Goal: Information Seeking & Learning: Check status

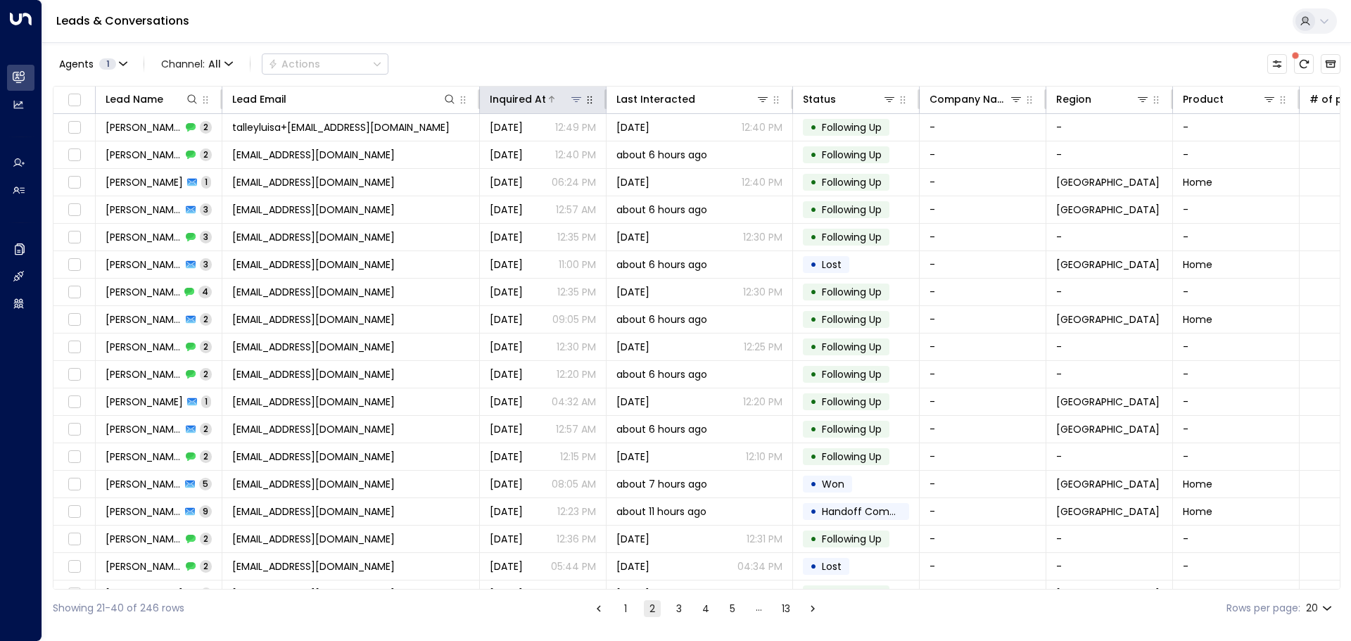
click at [533, 97] on div "Inquired At" at bounding box center [518, 99] width 56 height 17
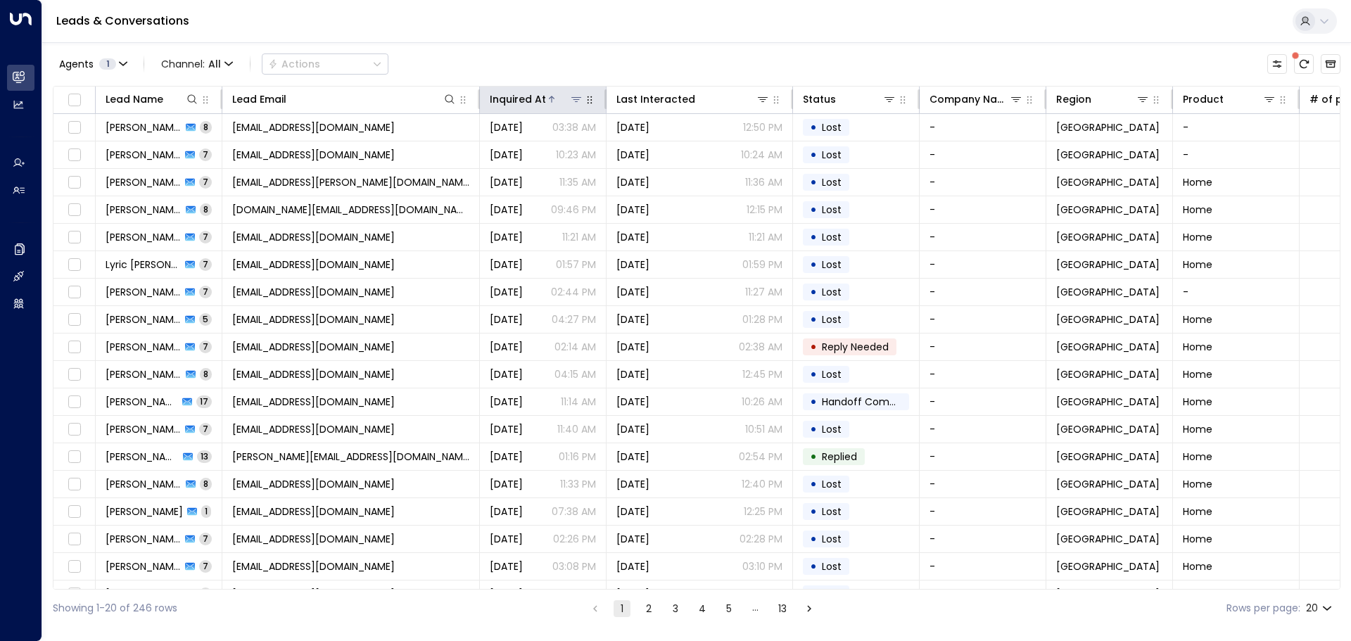
click at [521, 98] on div "Inquired At" at bounding box center [518, 99] width 56 height 17
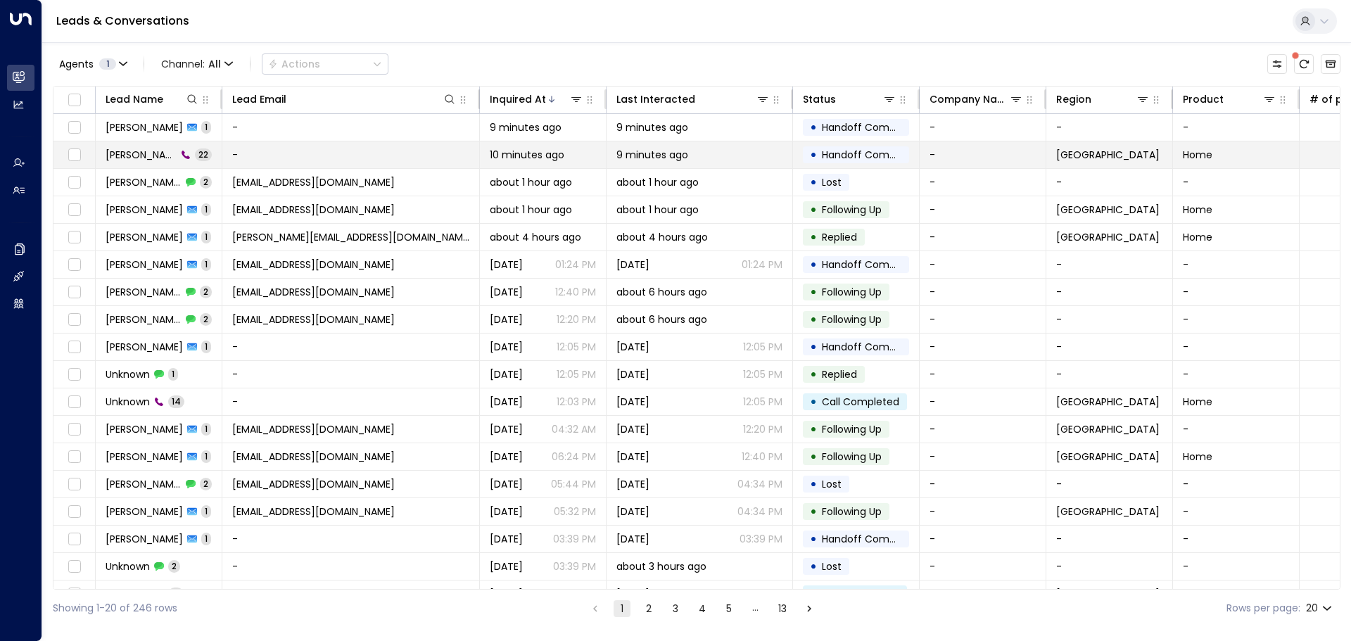
click at [148, 159] on span "[PERSON_NAME]" at bounding box center [141, 155] width 71 height 14
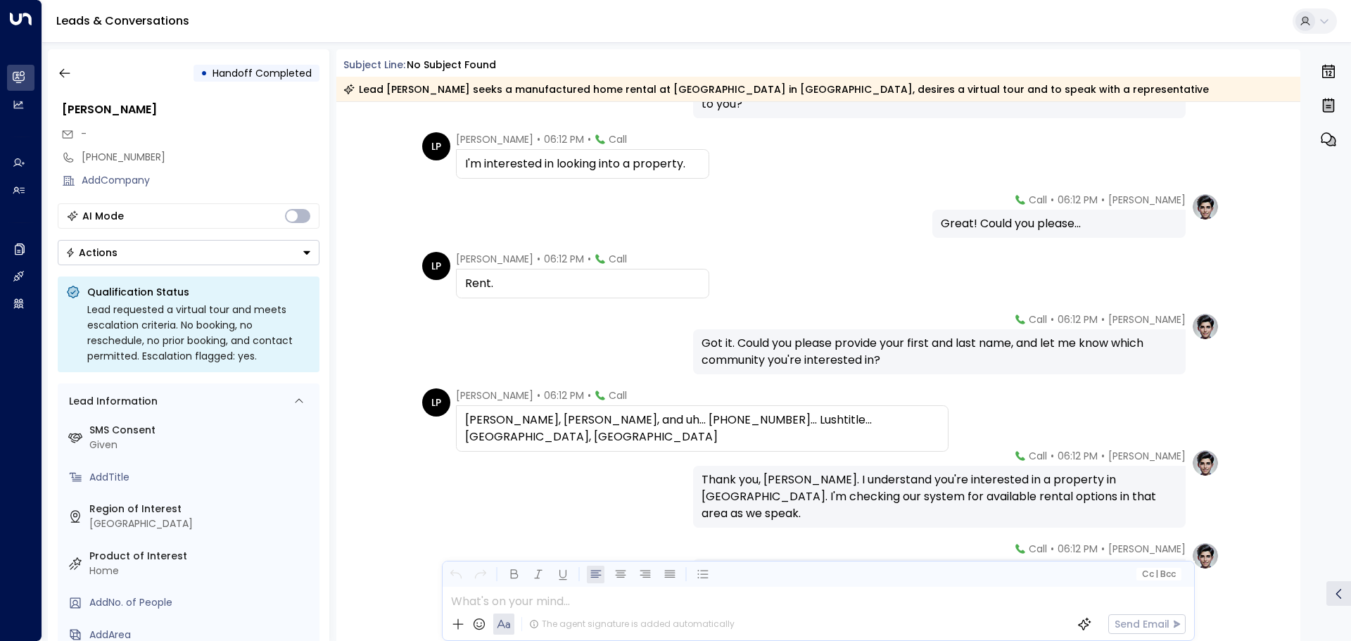
scroll to position [281, 0]
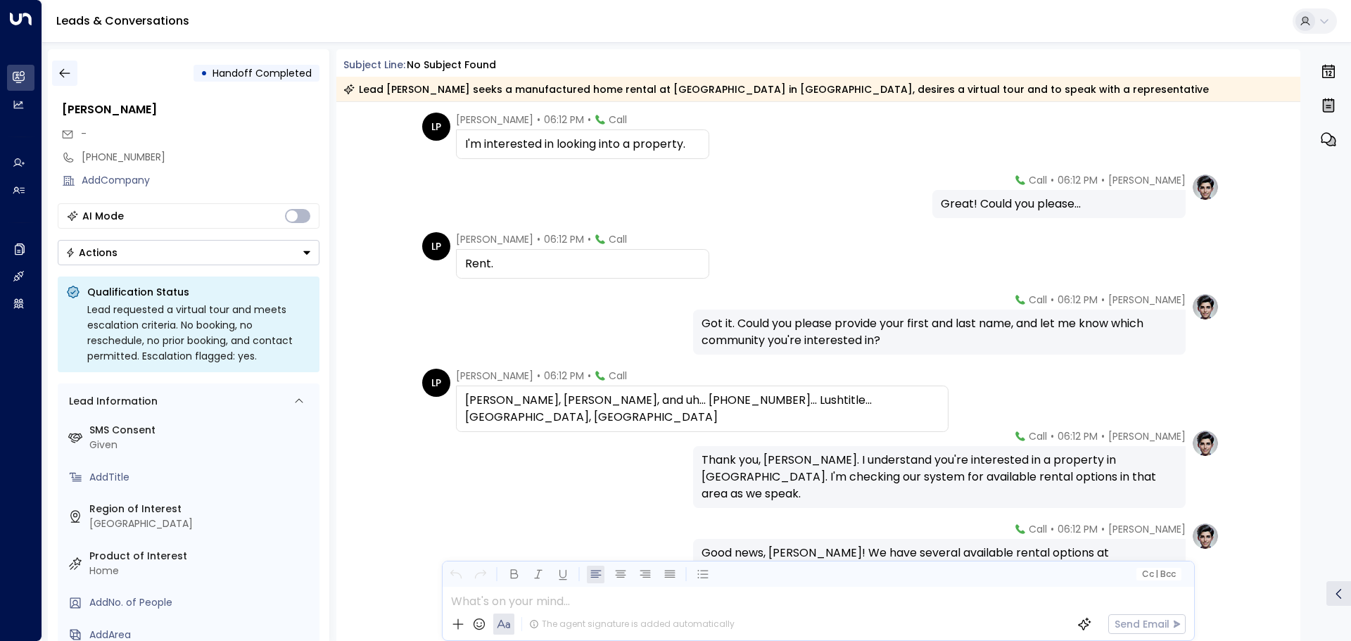
click at [72, 66] on button "button" at bounding box center [64, 73] width 25 height 25
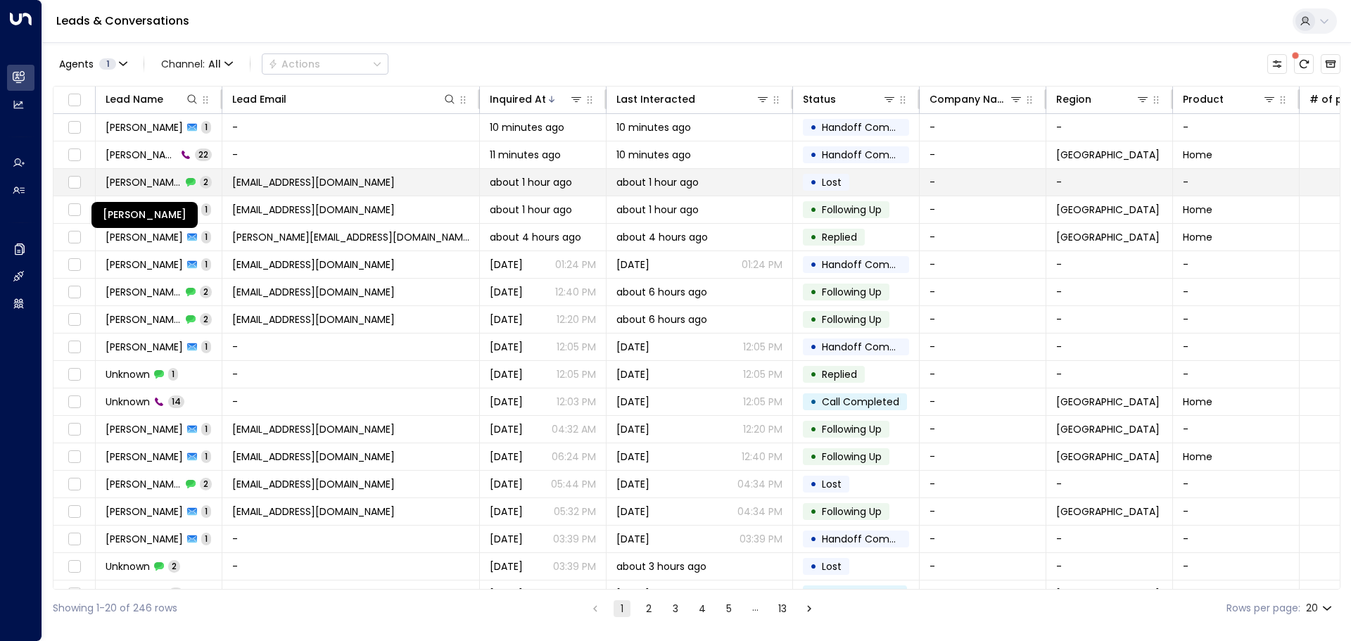
click at [128, 186] on span "[PERSON_NAME]" at bounding box center [144, 182] width 76 height 14
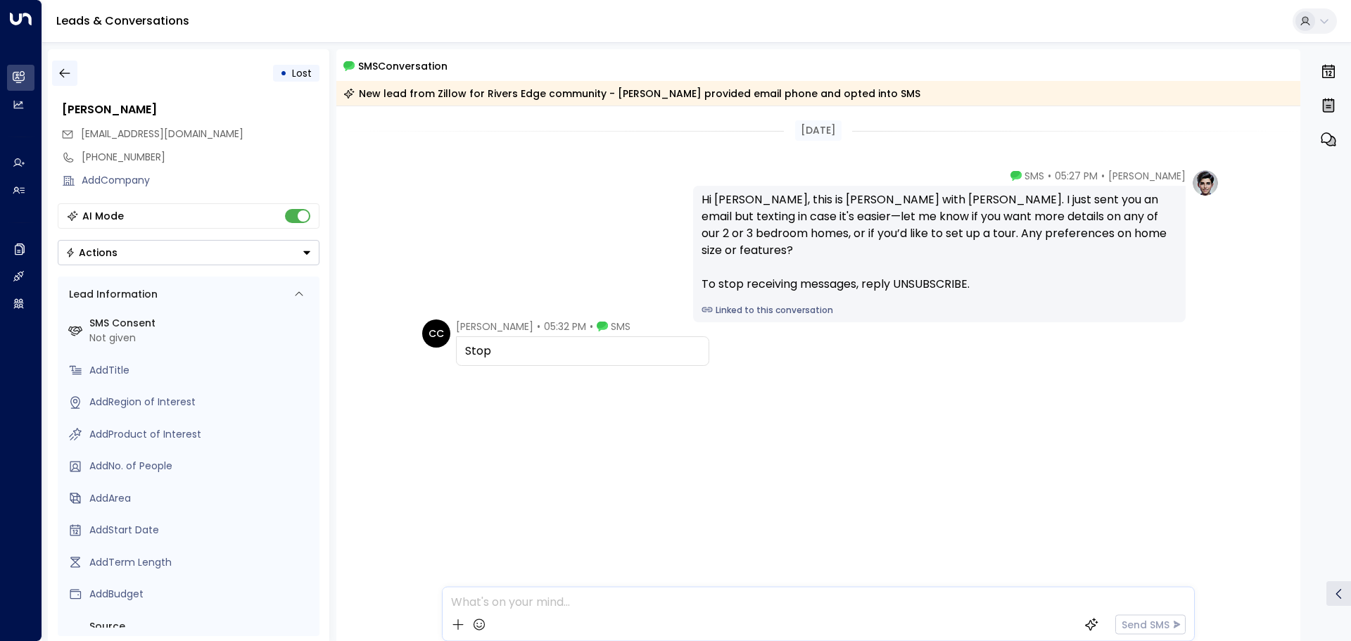
click at [73, 77] on button "button" at bounding box center [64, 73] width 25 height 25
